Goal: Transaction & Acquisition: Obtain resource

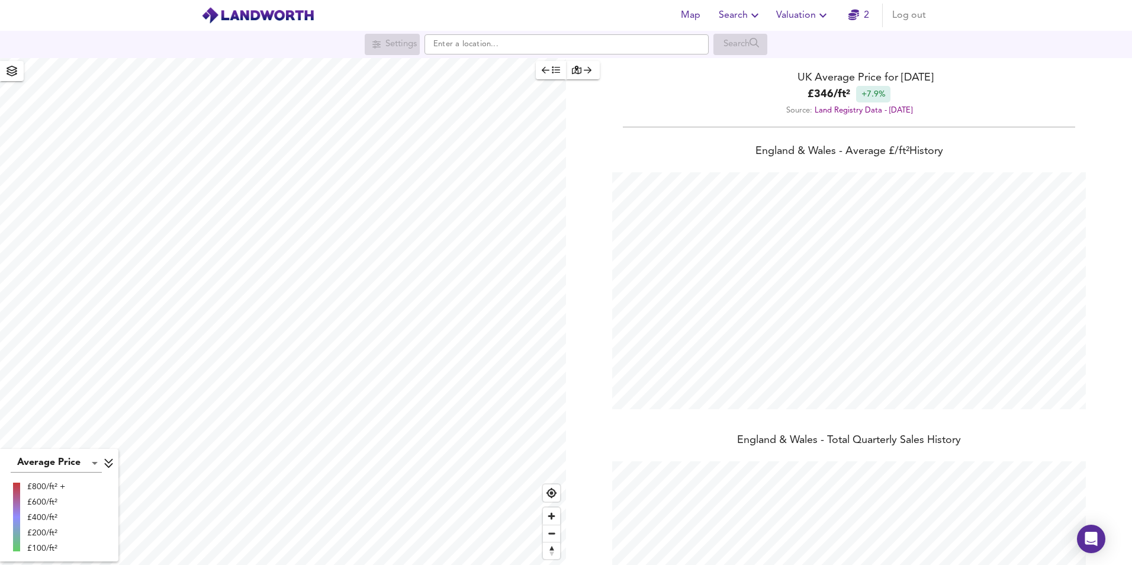
scroll to position [565, 1132]
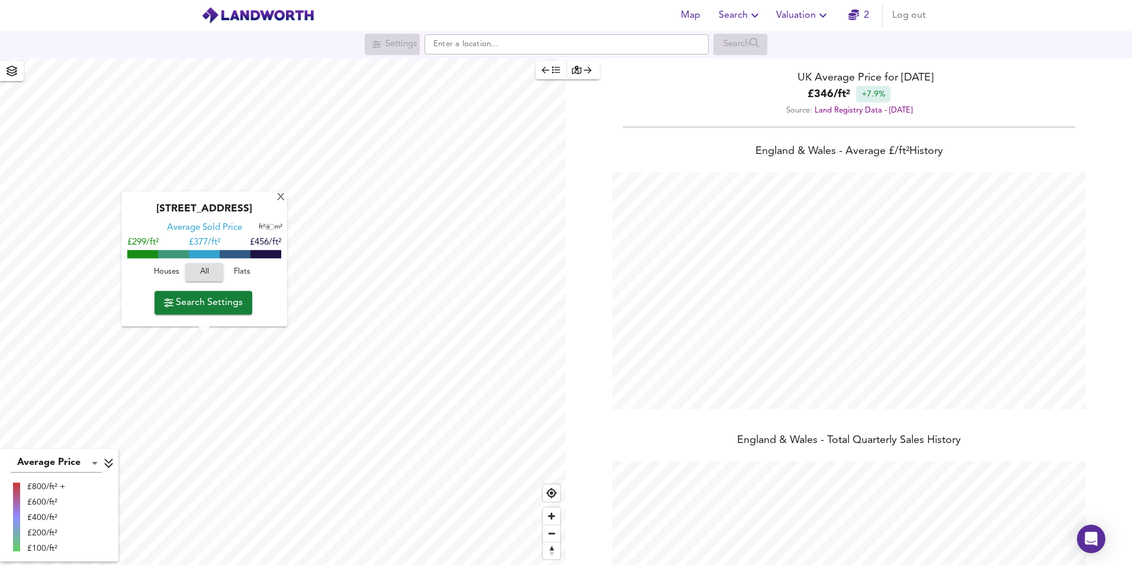
click at [218, 305] on span "Search Settings" at bounding box center [203, 302] width 79 height 17
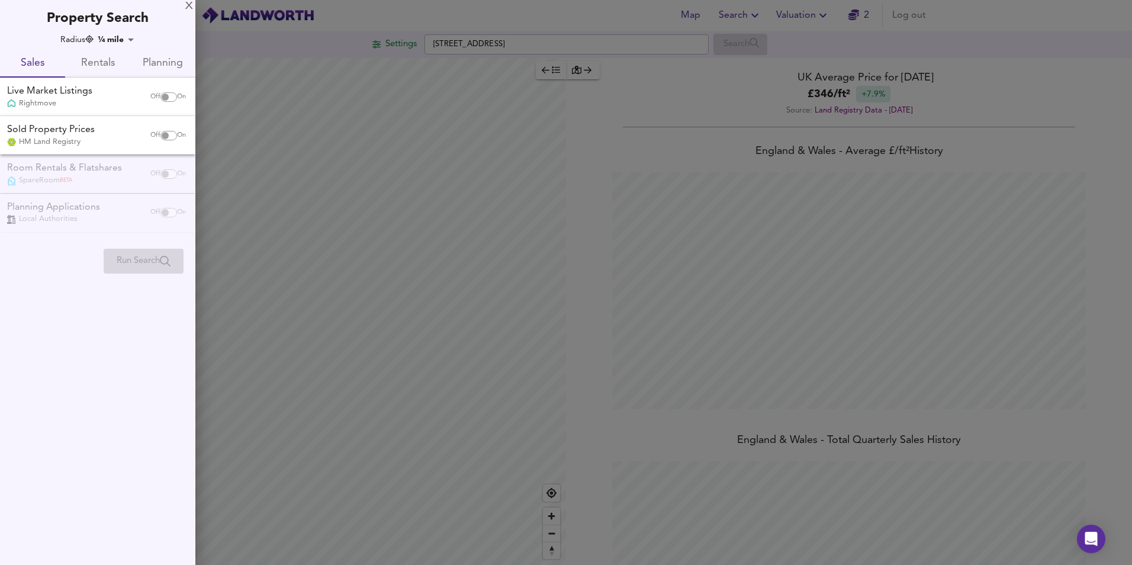
checkbox input "false"
checkbox input "true"
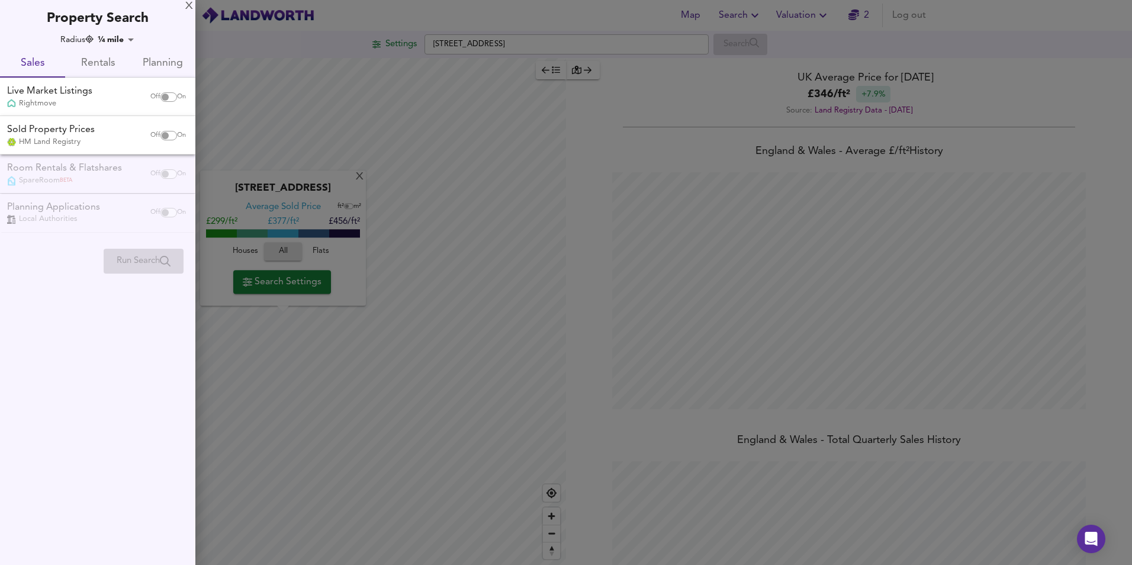
click at [347, 334] on div at bounding box center [566, 282] width 1132 height 565
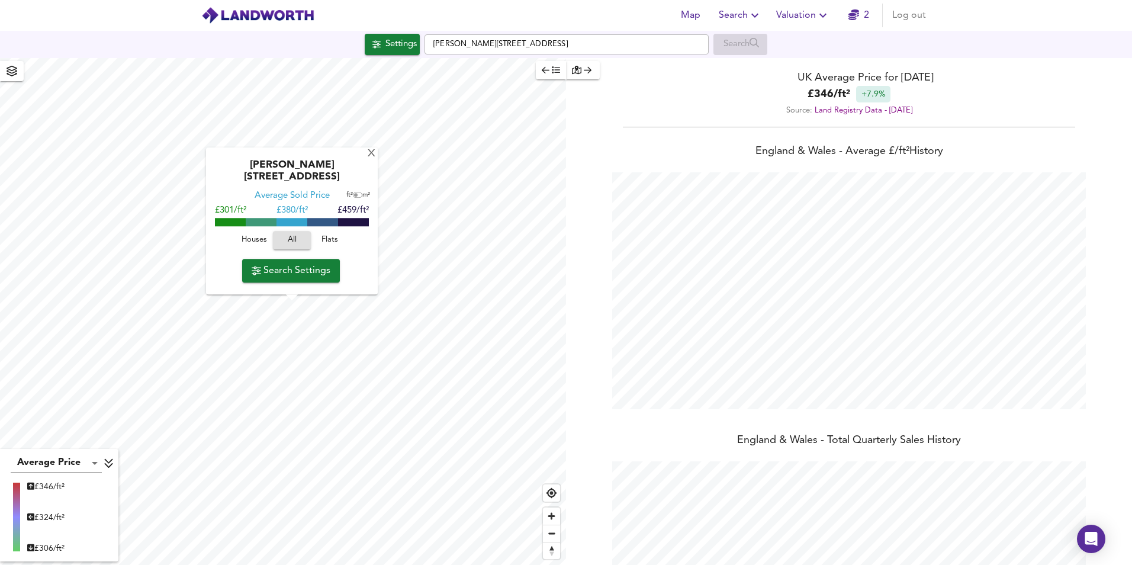
type input "997"
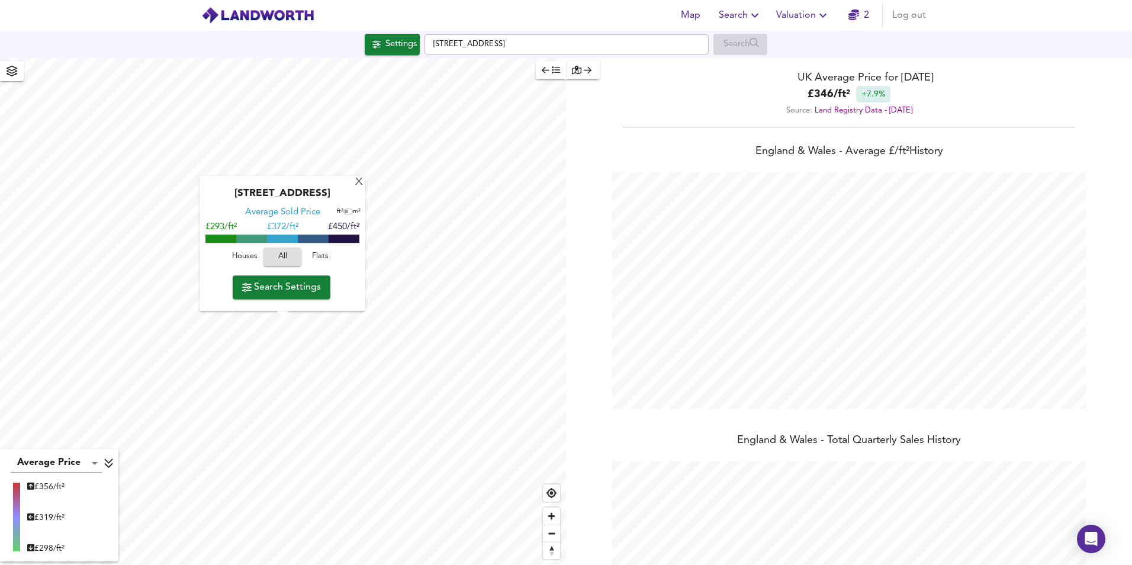
click at [295, 291] on span "Search Settings" at bounding box center [281, 287] width 79 height 17
click at [295, 291] on div at bounding box center [566, 282] width 1132 height 565
click at [298, 291] on span "Search Settings" at bounding box center [282, 289] width 79 height 17
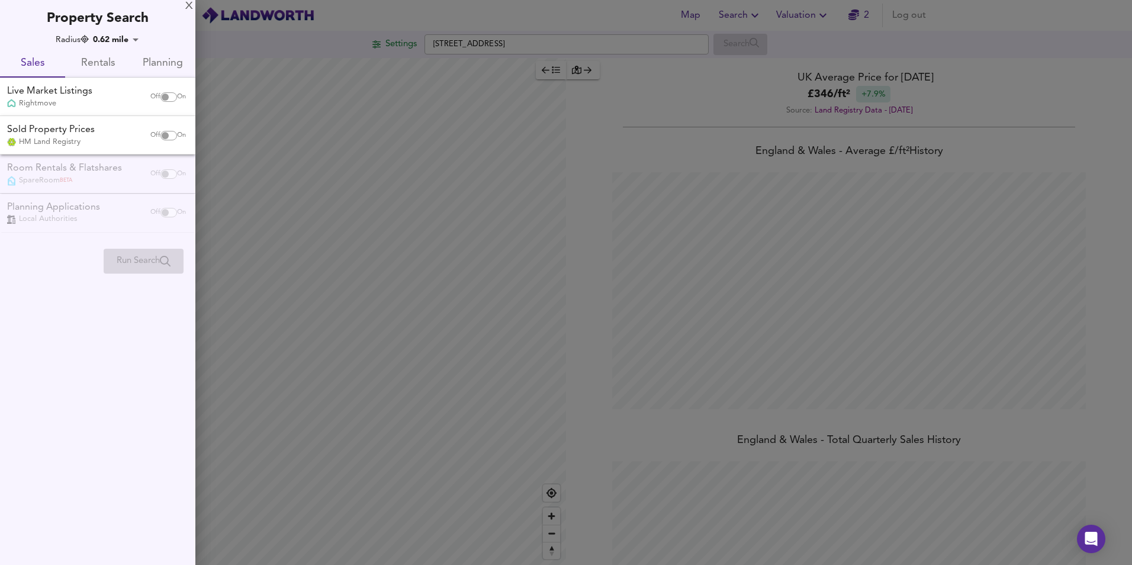
click at [168, 133] on input "checkbox" at bounding box center [165, 135] width 28 height 9
checkbox input "true"
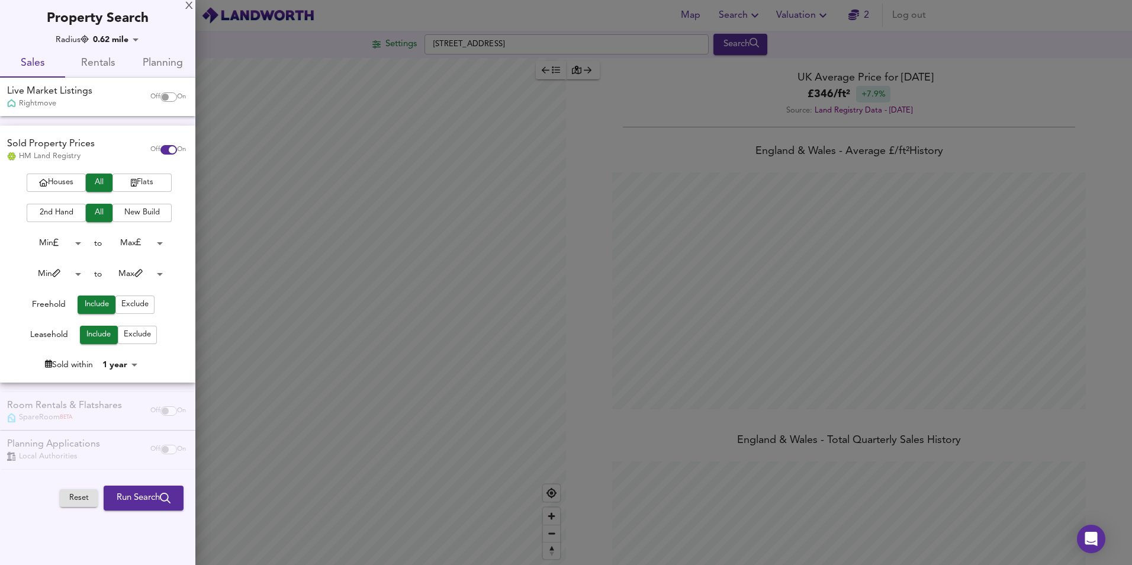
click at [167, 99] on input "checkbox" at bounding box center [165, 96] width 28 height 9
checkbox input "true"
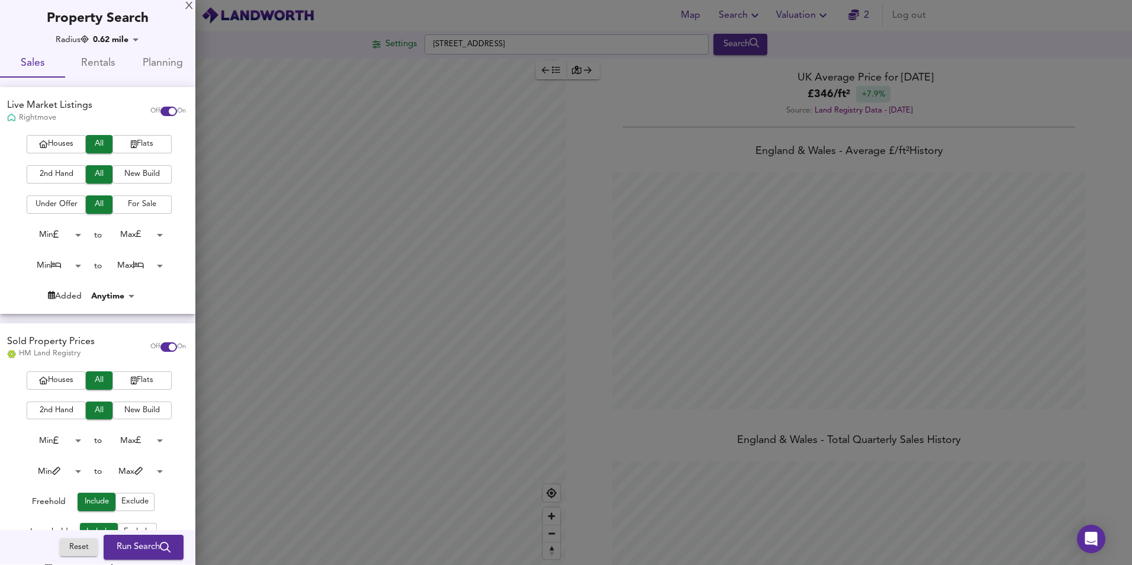
click at [134, 406] on span "New Build" at bounding box center [141, 411] width 47 height 14
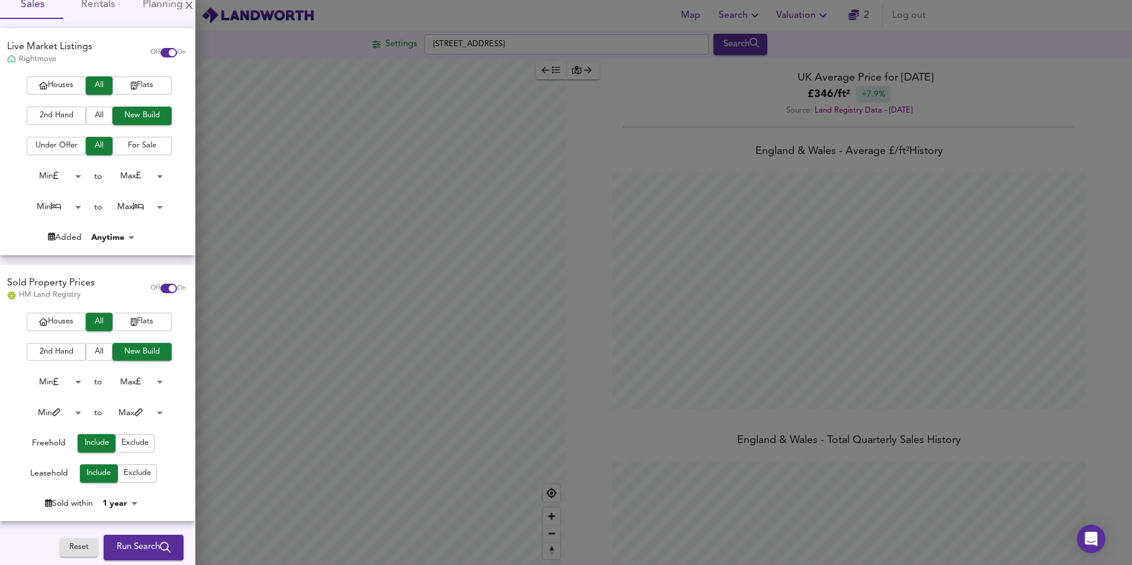
scroll to position [148, 0]
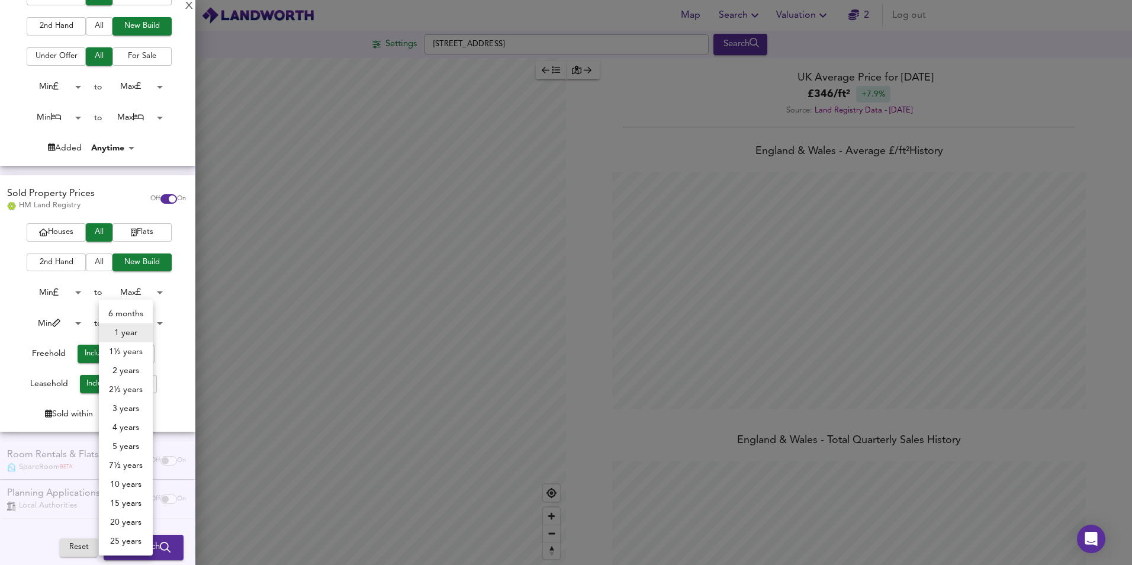
click at [118, 411] on body "Map Search Valuation 2 Log out Settings [GEOGRAPHIC_DATA] Search Average Price …" at bounding box center [566, 282] width 1132 height 565
click at [80, 421] on div at bounding box center [566, 282] width 1132 height 565
click at [116, 419] on body "Map Search Valuation 2 Log out Settings [GEOGRAPHIC_DATA] Search Average Price …" at bounding box center [566, 282] width 1132 height 565
click at [140, 349] on li "1½ years" at bounding box center [126, 351] width 54 height 19
type input "18"
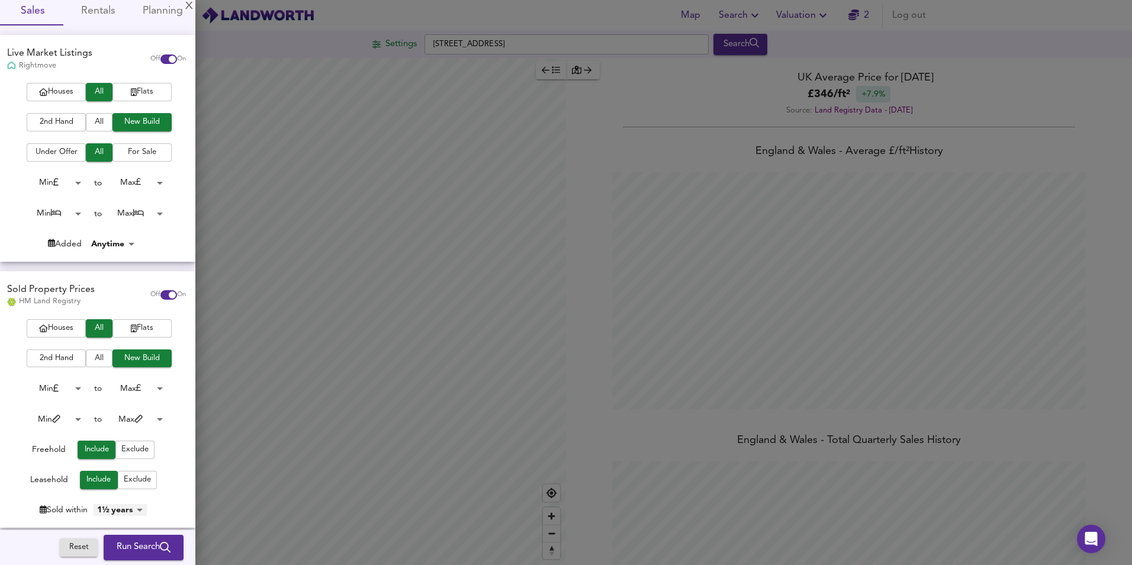
scroll to position [0, 0]
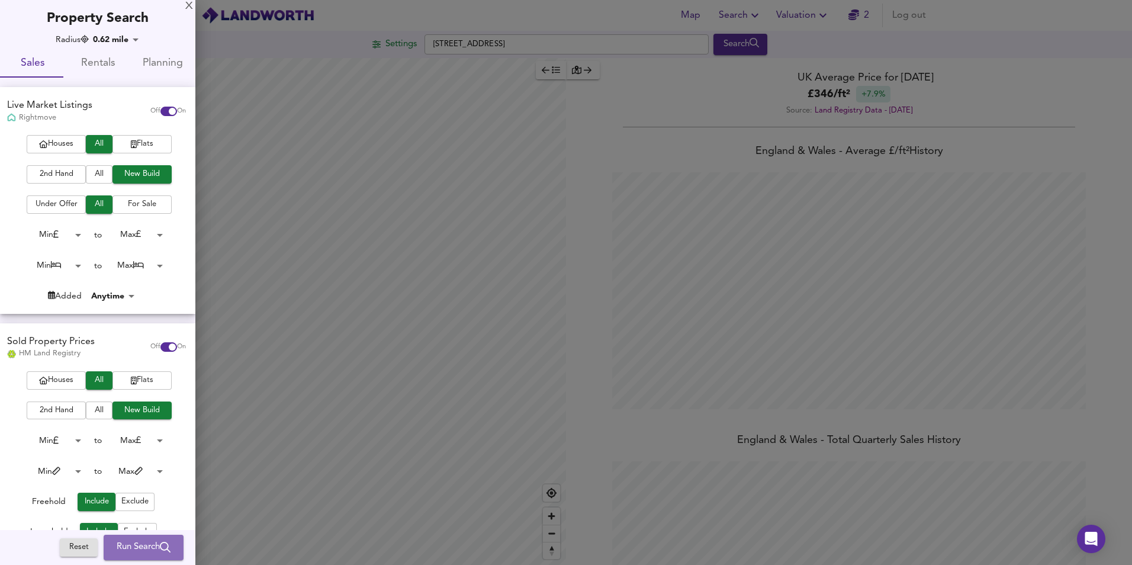
click at [147, 541] on span "Run Search" at bounding box center [144, 547] width 54 height 15
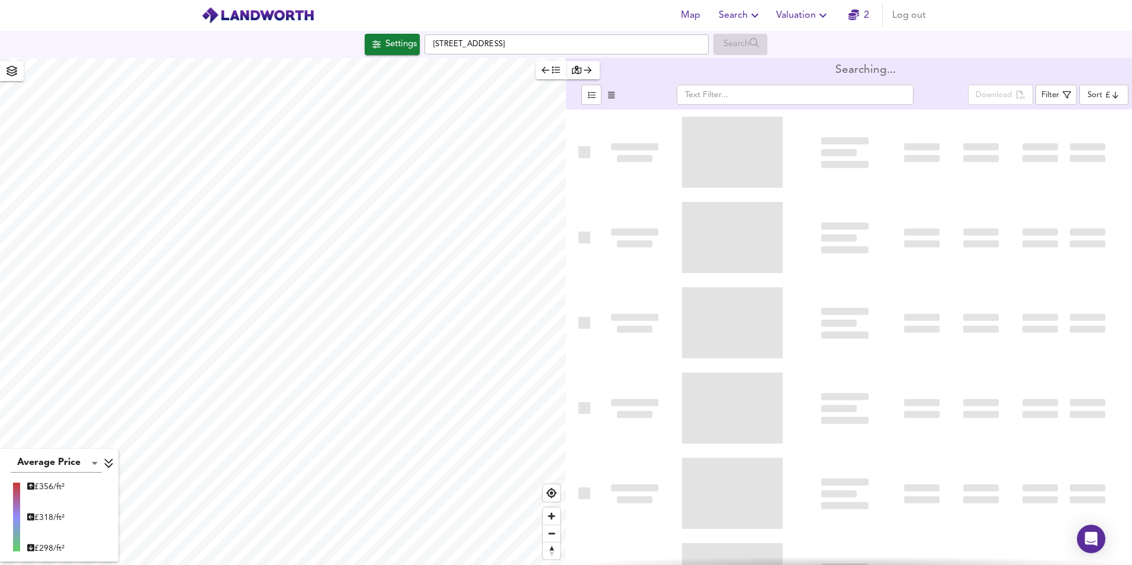
type input "bestdeal"
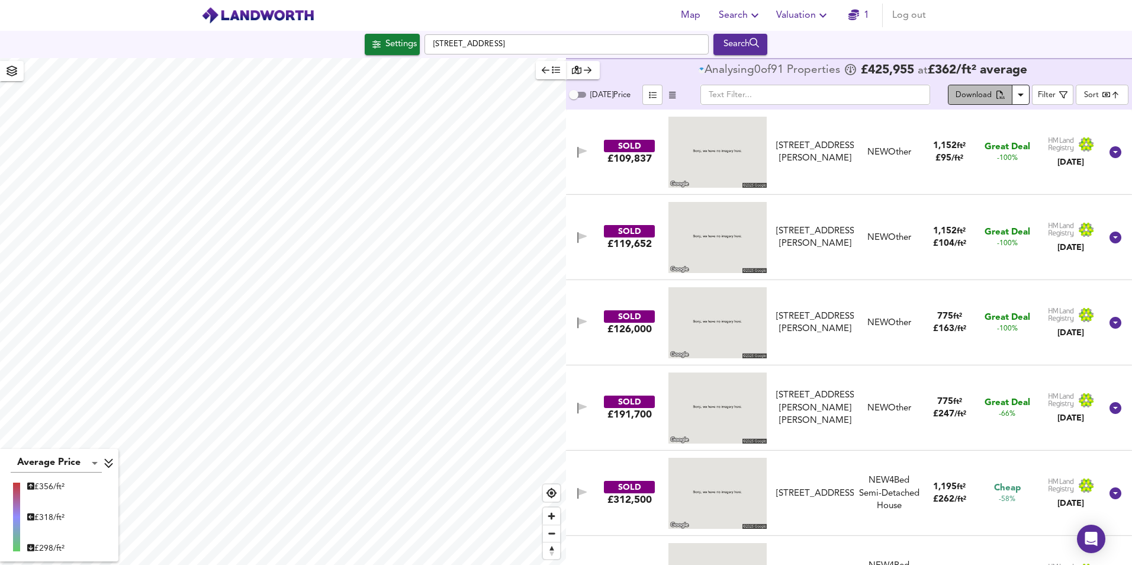
click at [992, 91] on span "Download" at bounding box center [979, 96] width 49 height 14
